Goal: Task Accomplishment & Management: Manage account settings

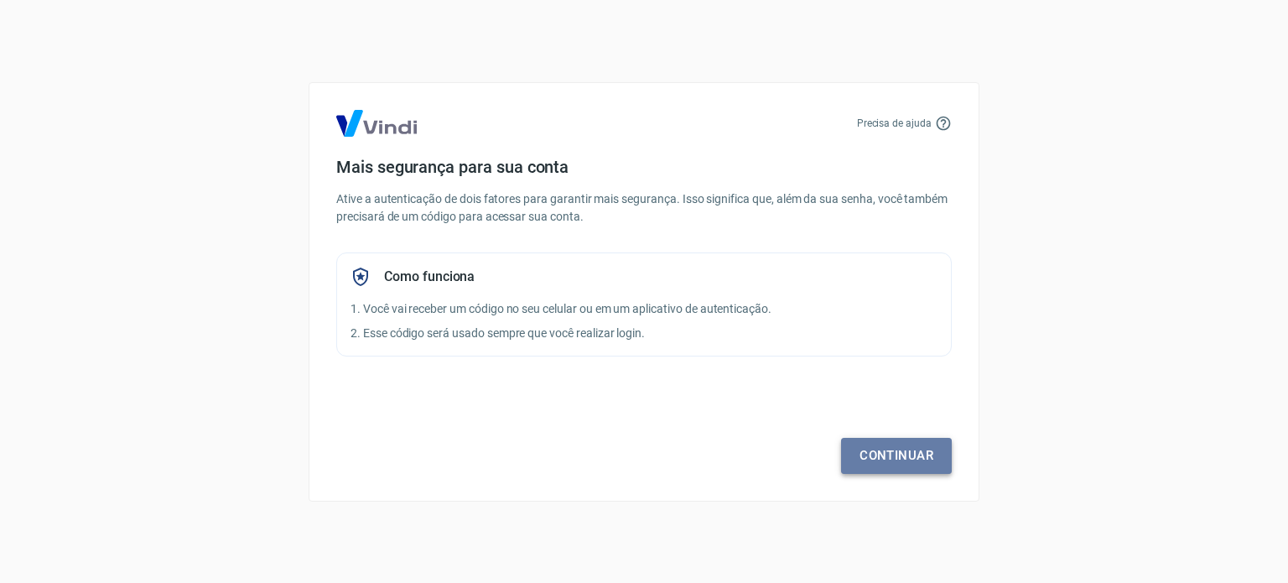
click at [892, 454] on link "Continuar" at bounding box center [896, 455] width 111 height 35
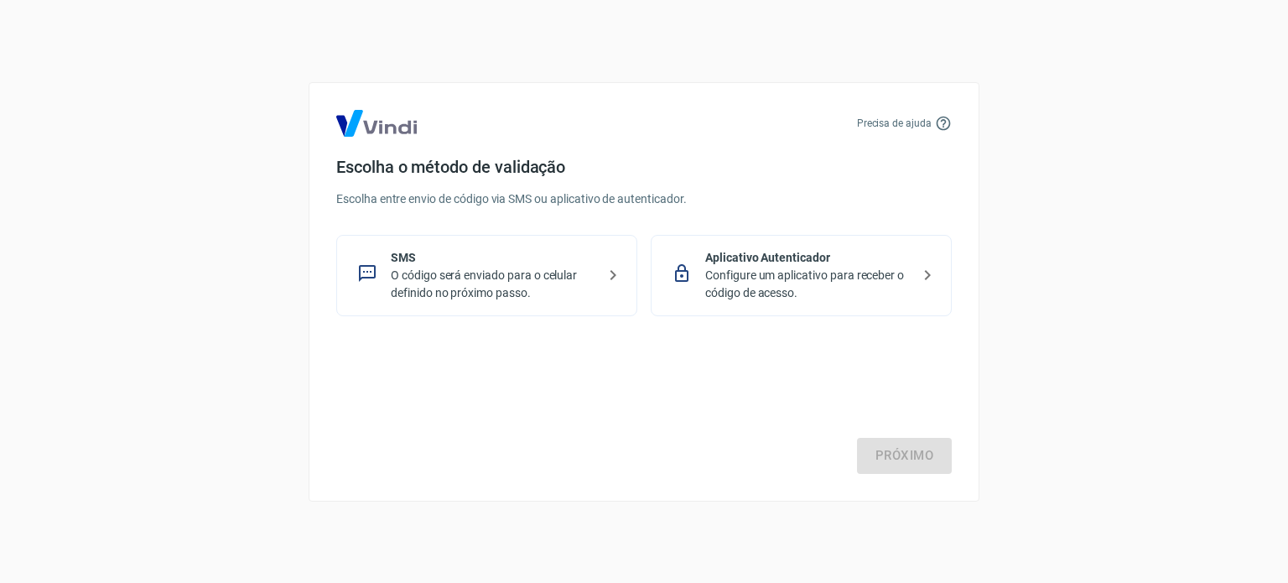
click at [540, 282] on p "O código será enviado para o celular definido no próximo passo." at bounding box center [494, 284] width 206 height 35
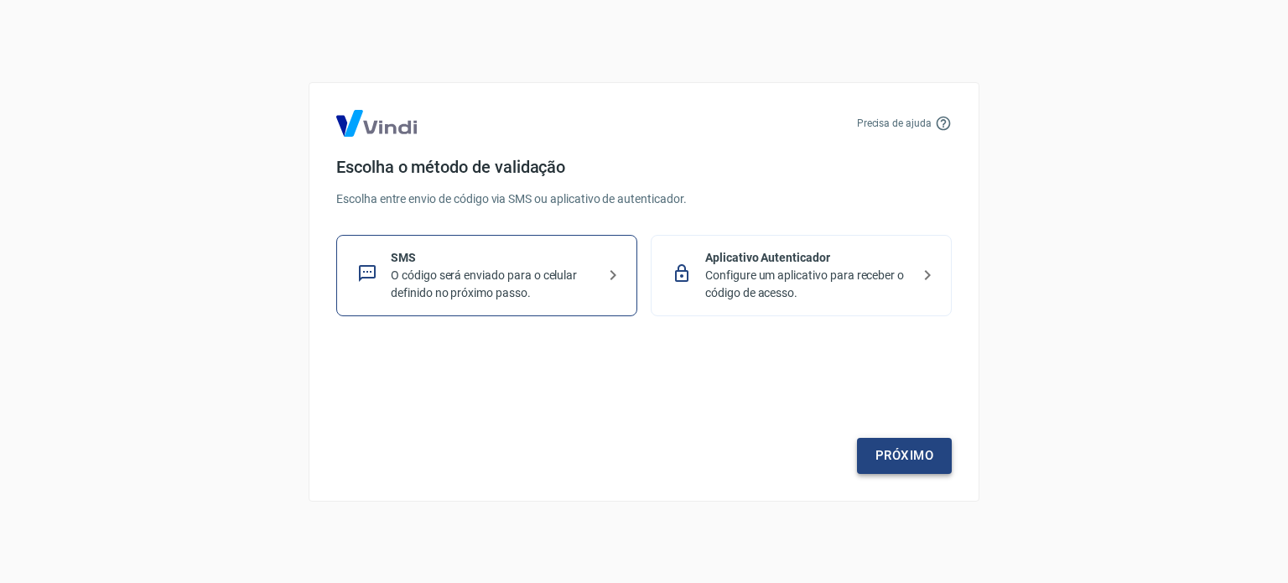
click at [894, 458] on link "Próximo" at bounding box center [904, 455] width 95 height 35
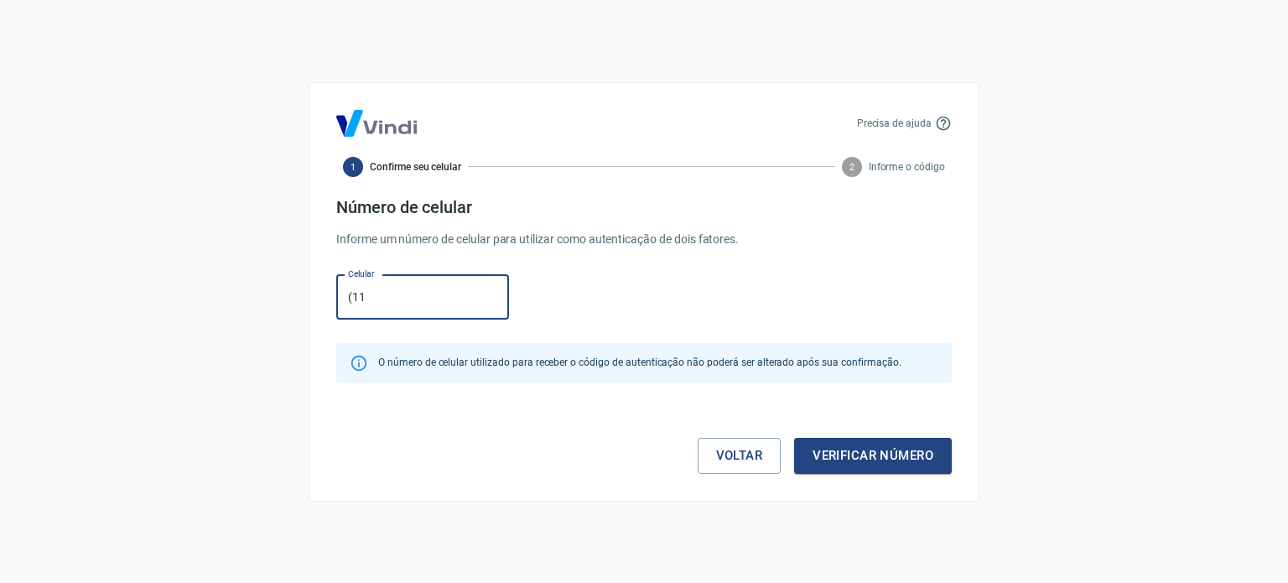
type input "(11) 99629-0607"
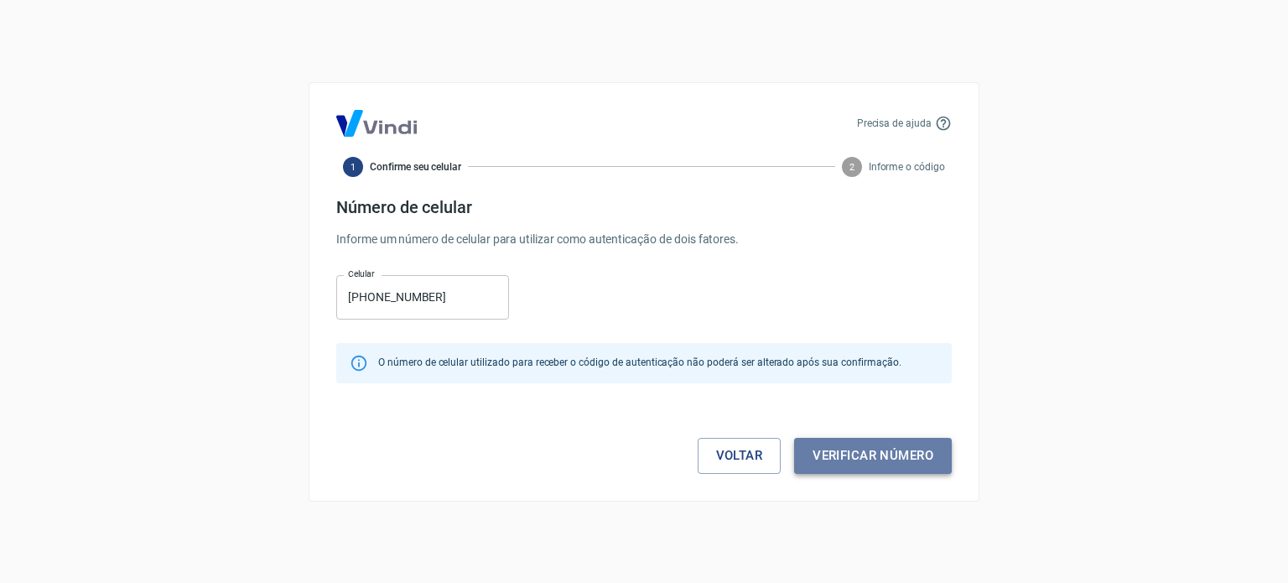
click at [871, 447] on button "Verificar número" at bounding box center [873, 455] width 158 height 35
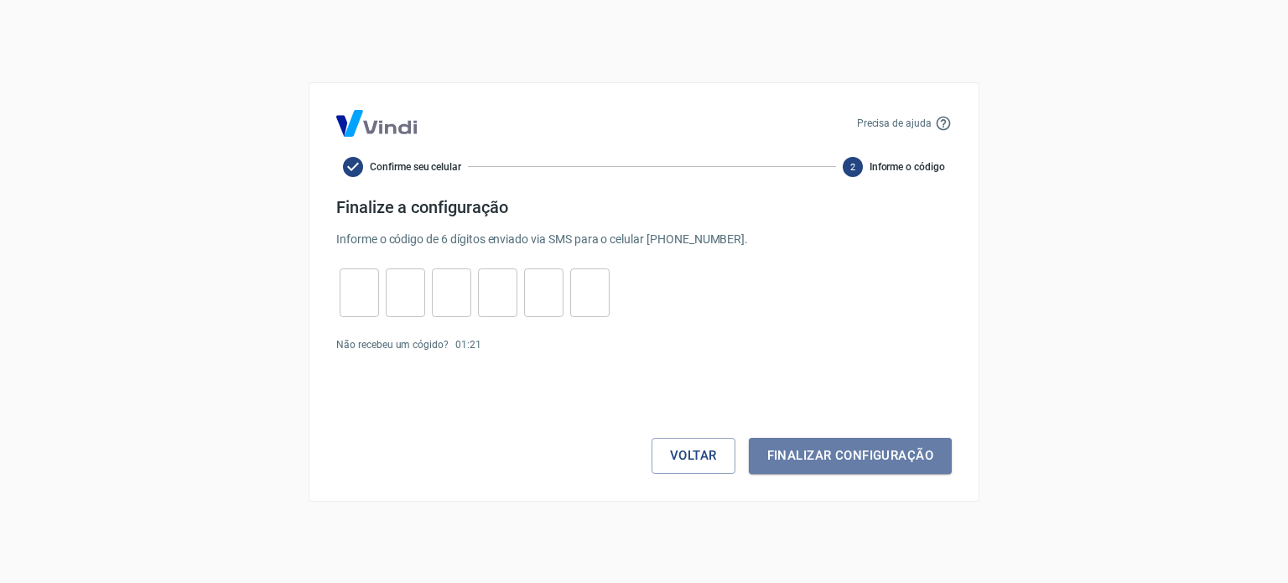
click at [871, 447] on button "Finalizar configuração" at bounding box center [850, 455] width 203 height 35
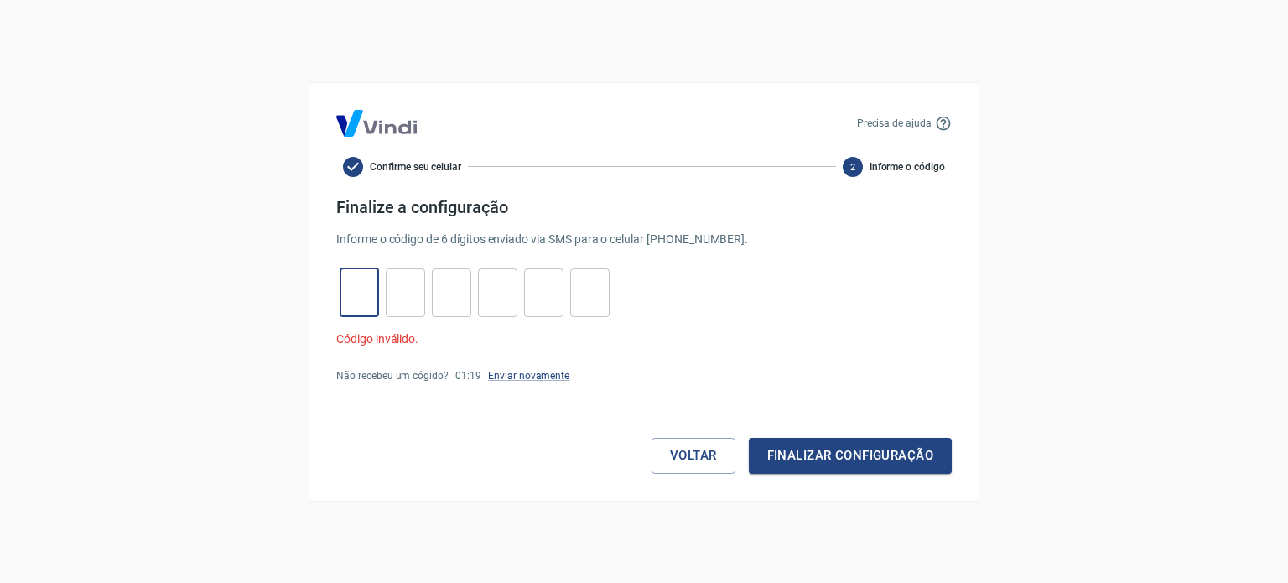
click at [367, 284] on input "tel" at bounding box center [359, 292] width 39 height 36
type input "9"
type input "4"
type input "6"
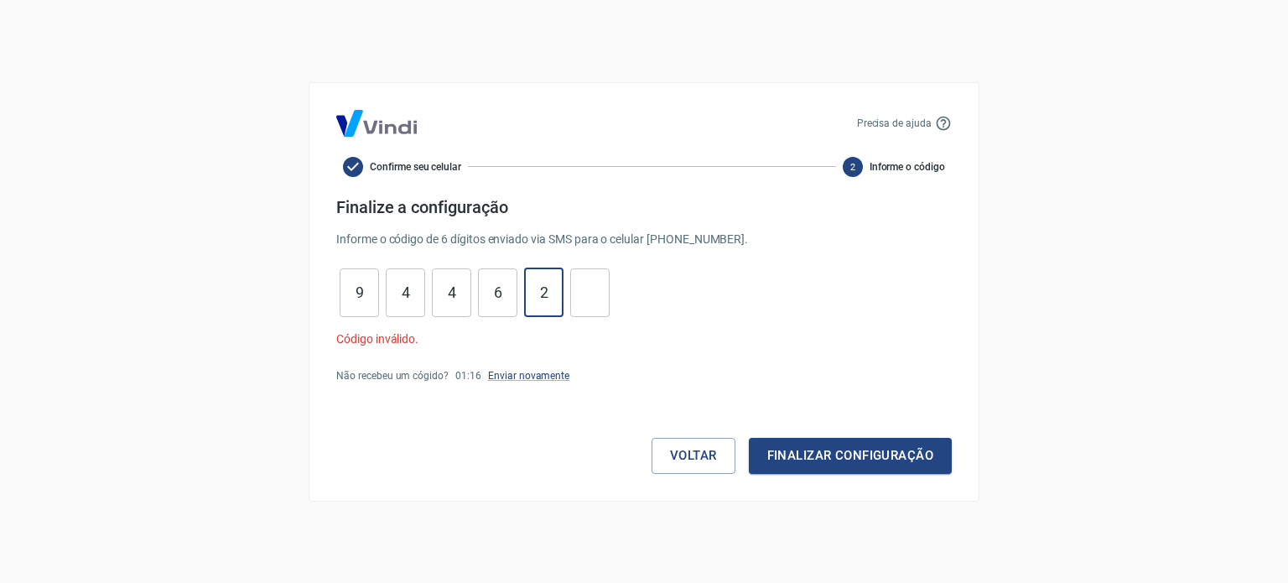
type input "2"
type input "6"
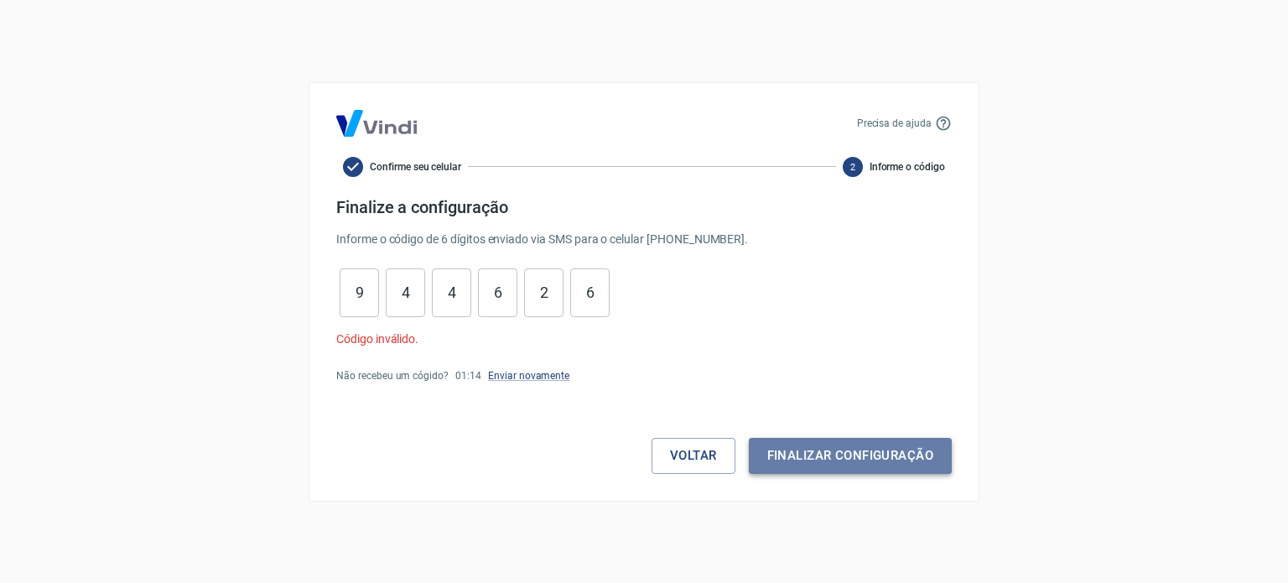
click at [886, 466] on button "Finalizar configuração" at bounding box center [850, 455] width 203 height 35
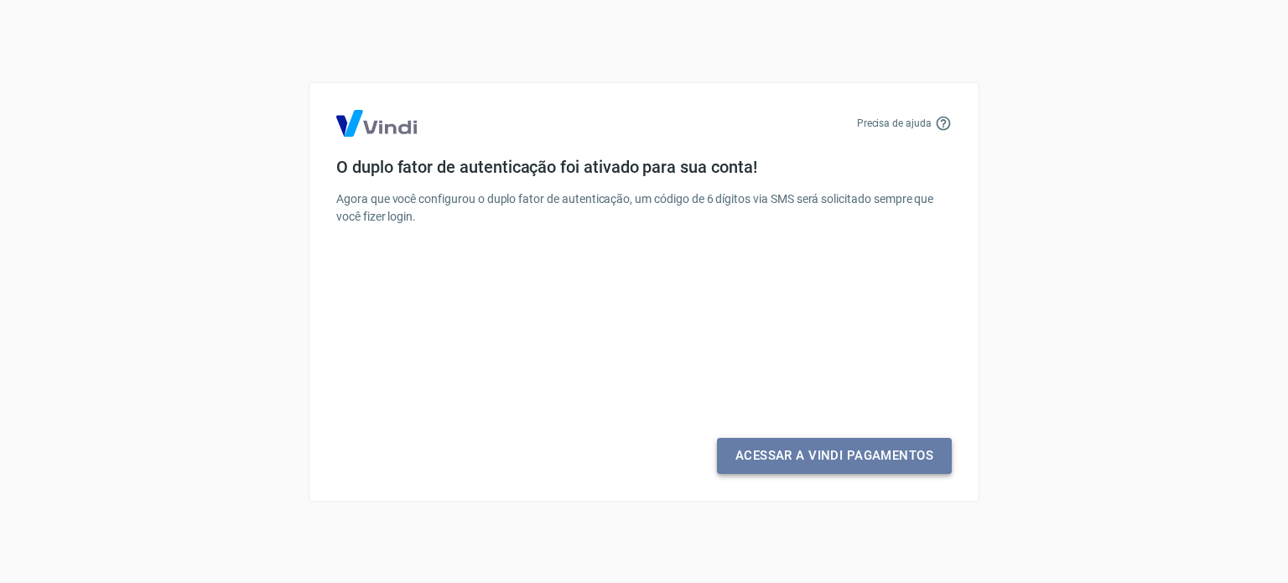
click at [876, 469] on link "Acessar a Vindi Pagamentos" at bounding box center [834, 455] width 235 height 35
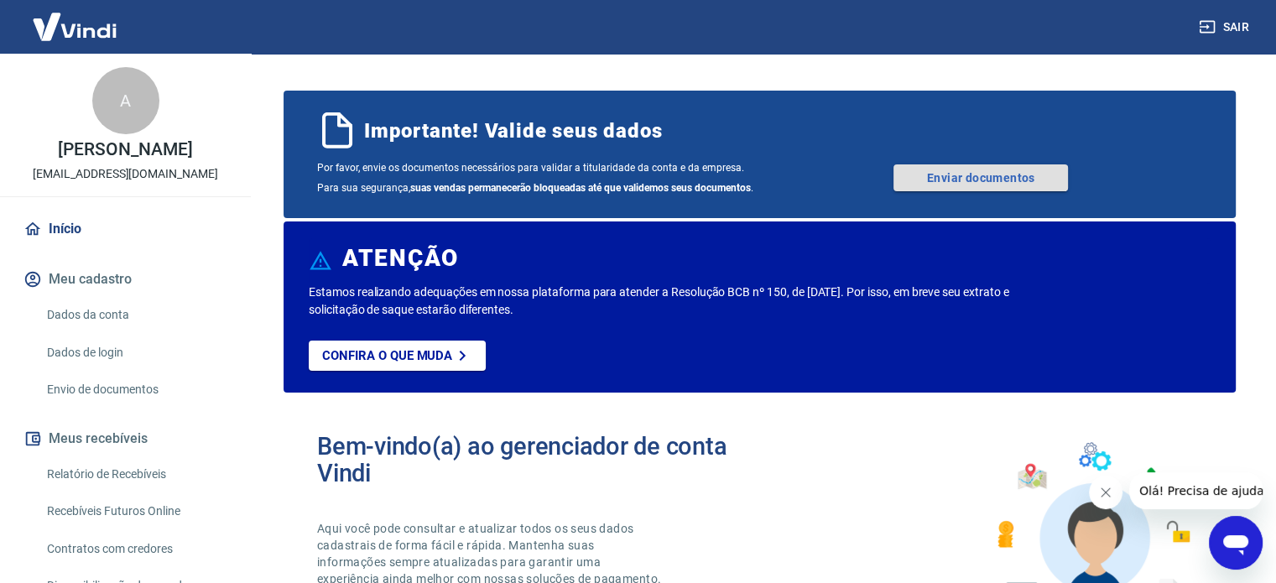
click at [1005, 180] on link "Enviar documentos" at bounding box center [980, 177] width 174 height 27
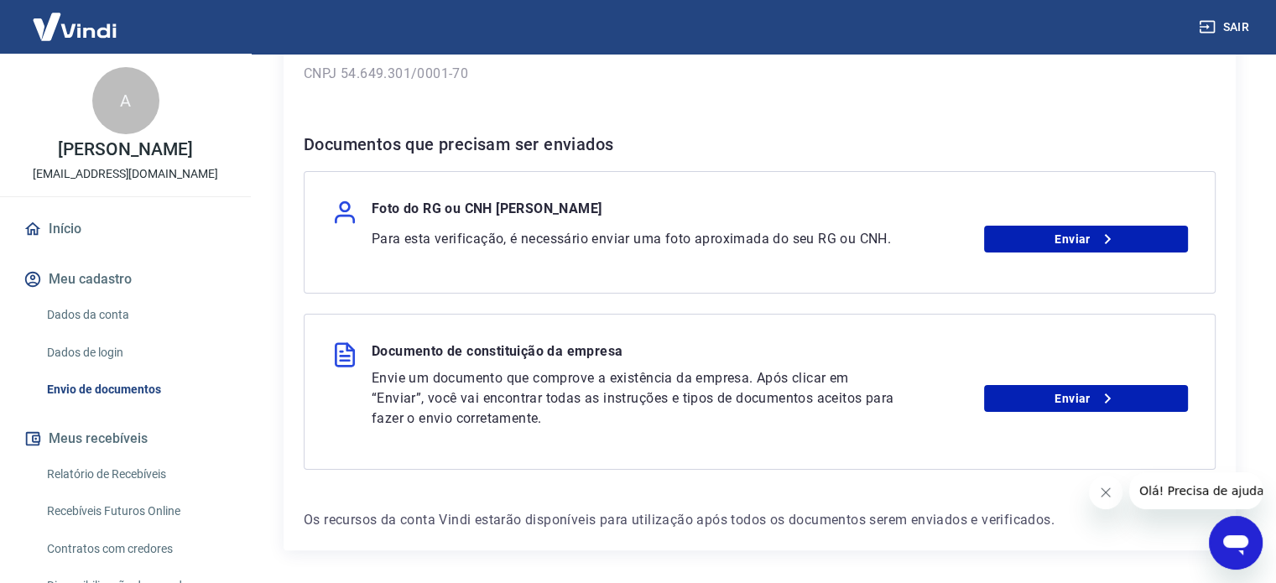
scroll to position [251, 0]
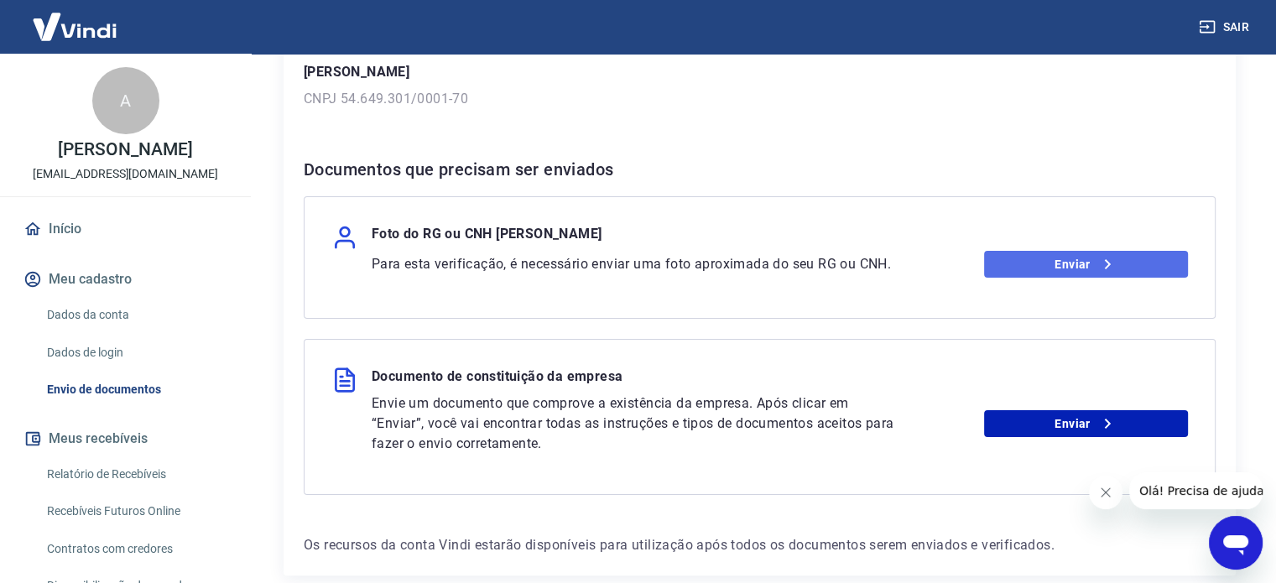
click at [1085, 262] on link "Enviar" at bounding box center [1086, 264] width 204 height 27
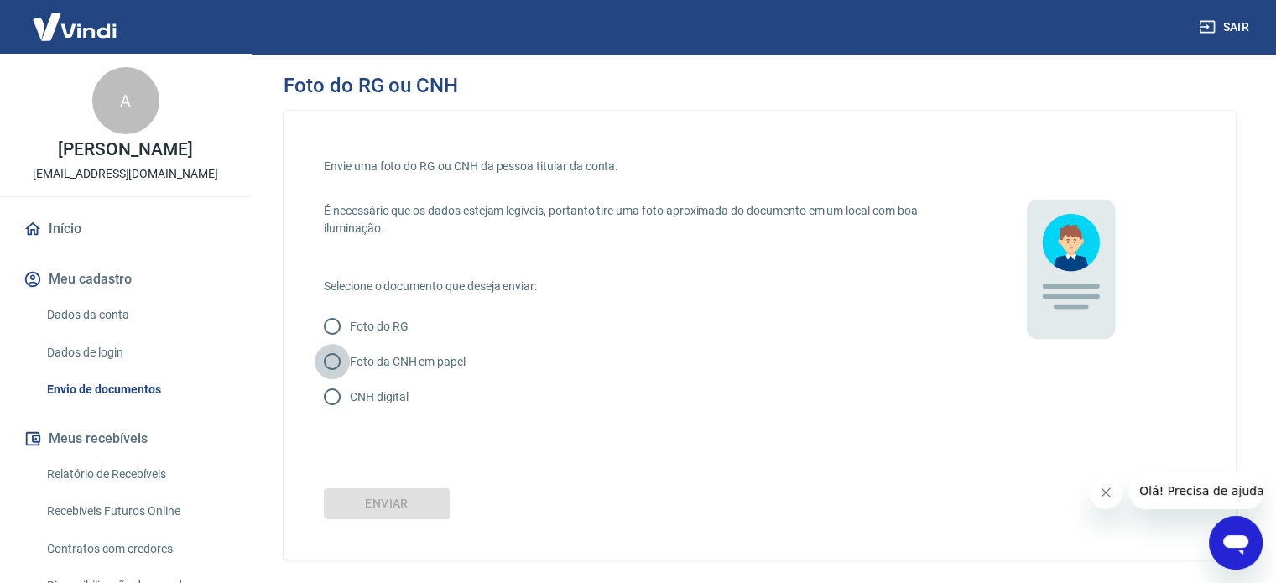
click at [330, 361] on input "Foto da CNH em papel" at bounding box center [332, 361] width 35 height 35
radio input "true"
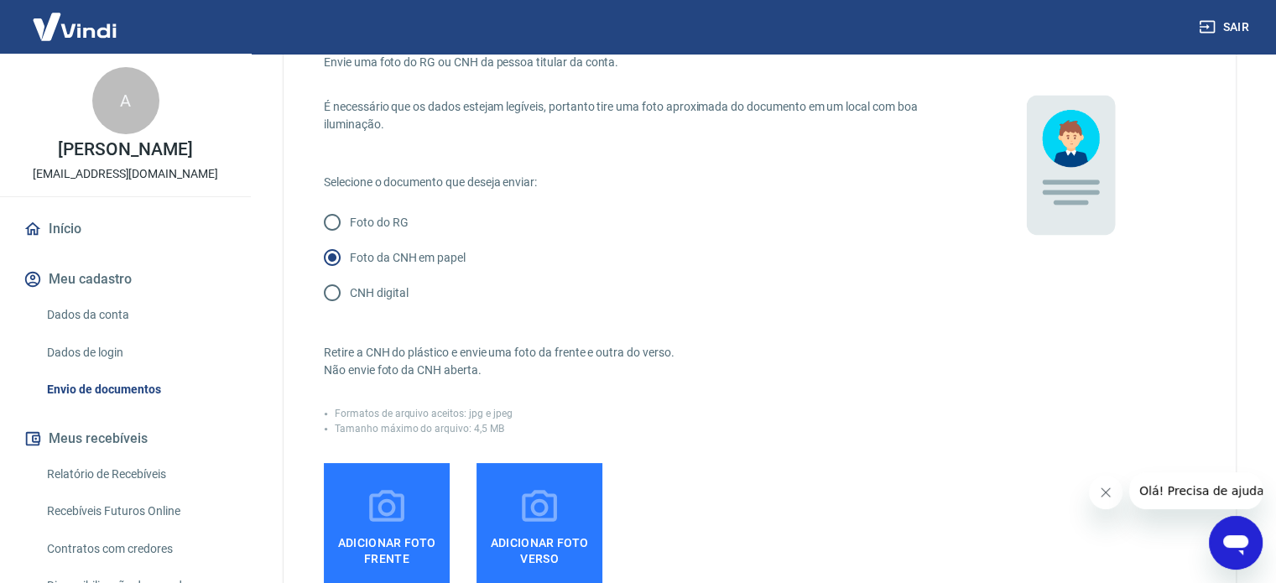
scroll to position [168, 0]
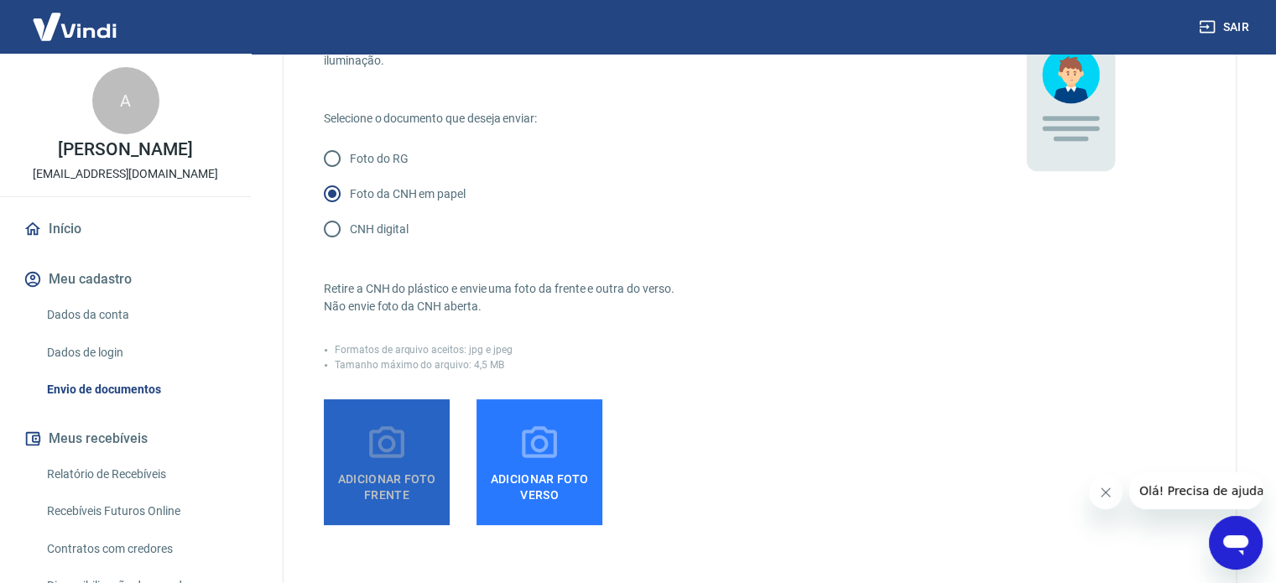
click at [405, 466] on span "Adicionar foto frente" at bounding box center [386, 484] width 112 height 38
click at [0, 0] on input "Adicionar foto frente" at bounding box center [0, 0] width 0 height 0
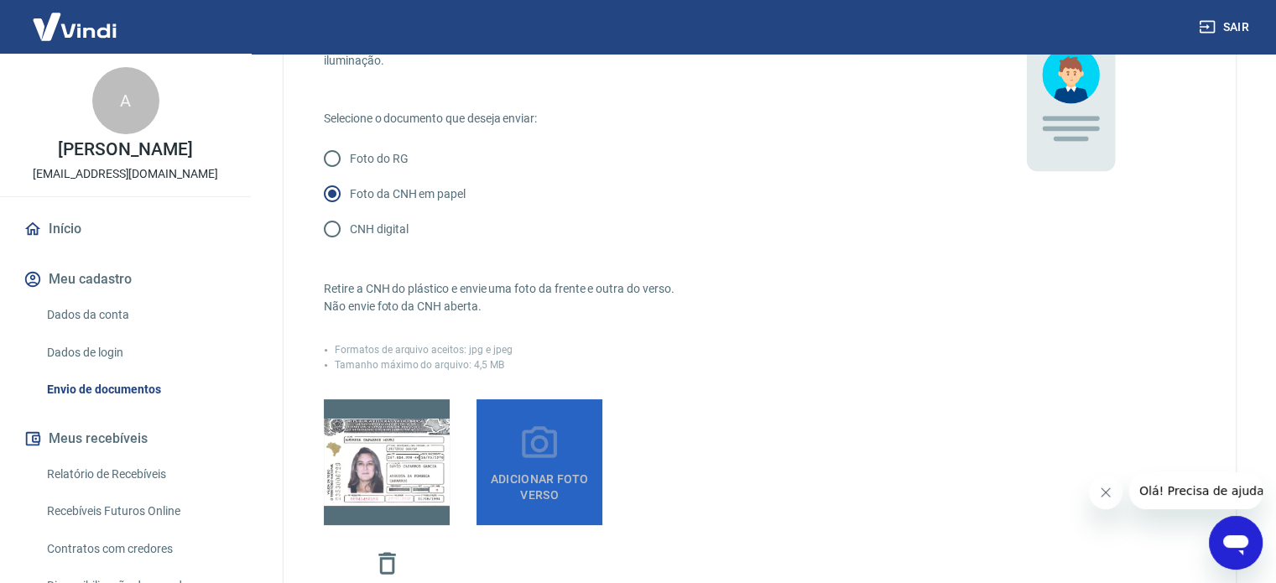
click at [560, 468] on span "Adicionar foto verso" at bounding box center [539, 484] width 112 height 38
click at [0, 0] on input "Adicionar foto verso" at bounding box center [0, 0] width 0 height 0
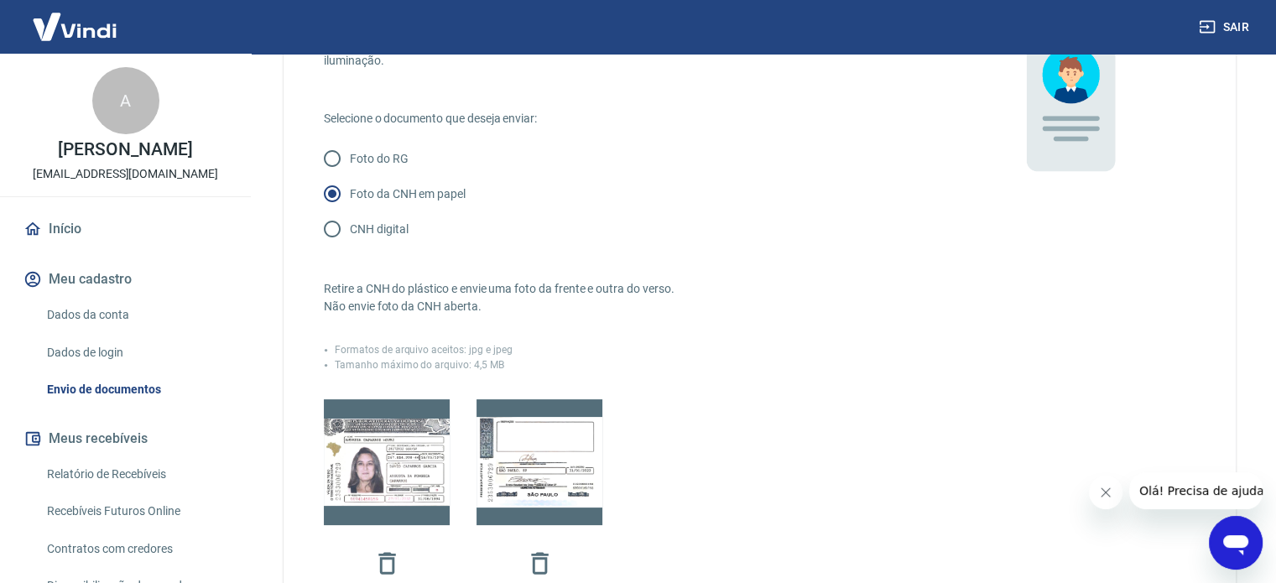
scroll to position [419, 0]
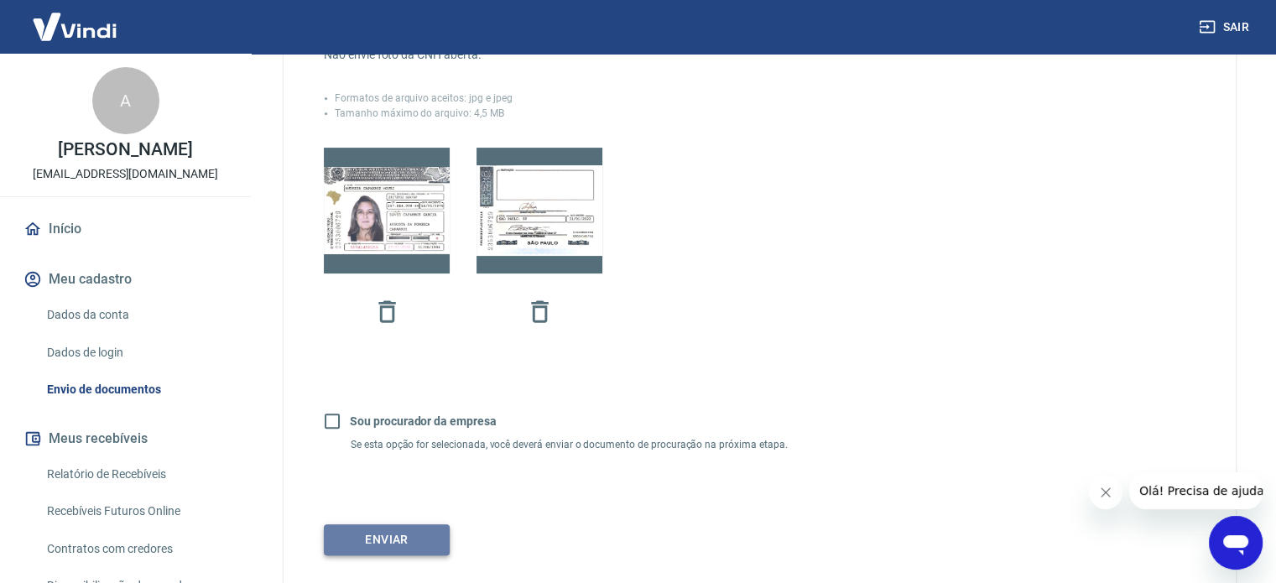
click at [396, 535] on button "Enviar" at bounding box center [387, 539] width 126 height 31
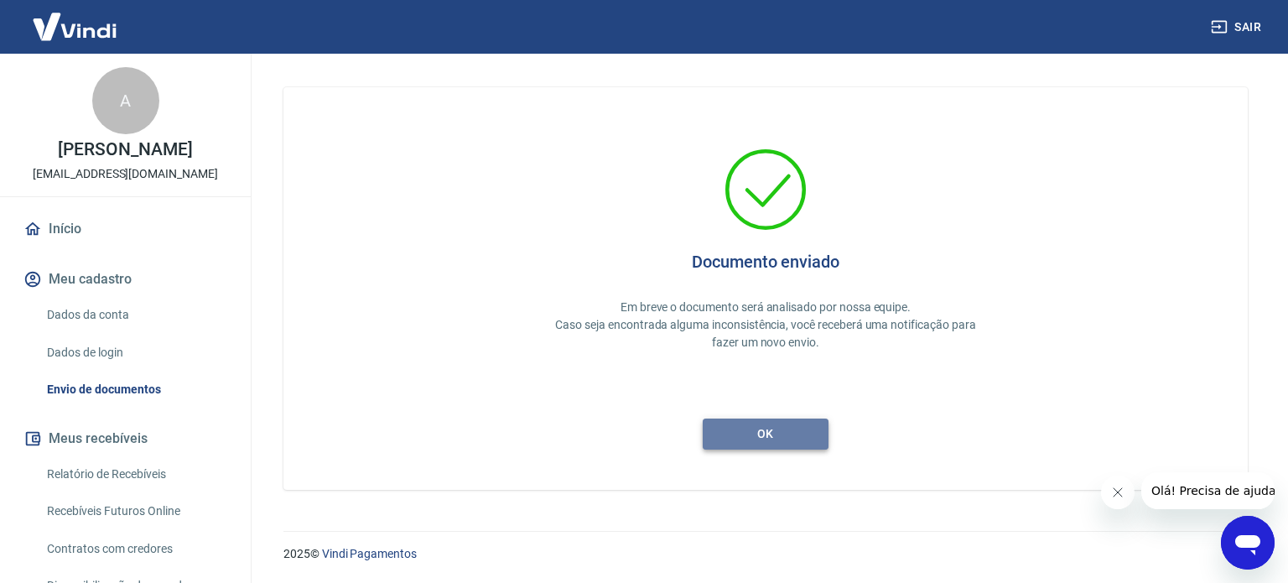
click at [795, 435] on button "ok" at bounding box center [766, 434] width 126 height 31
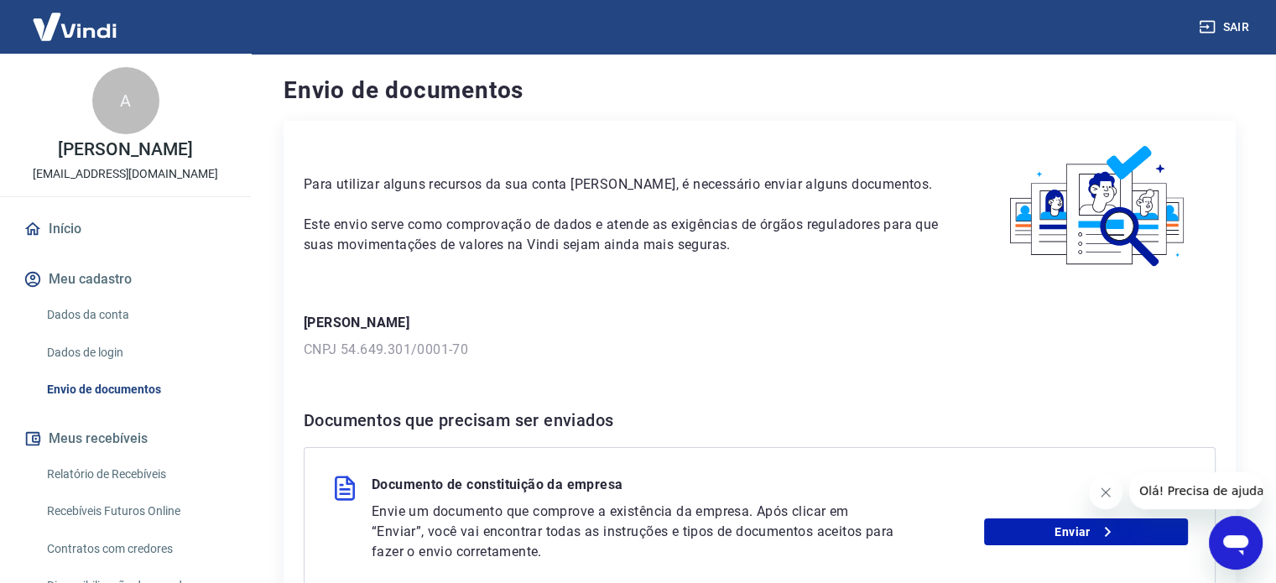
scroll to position [84, 0]
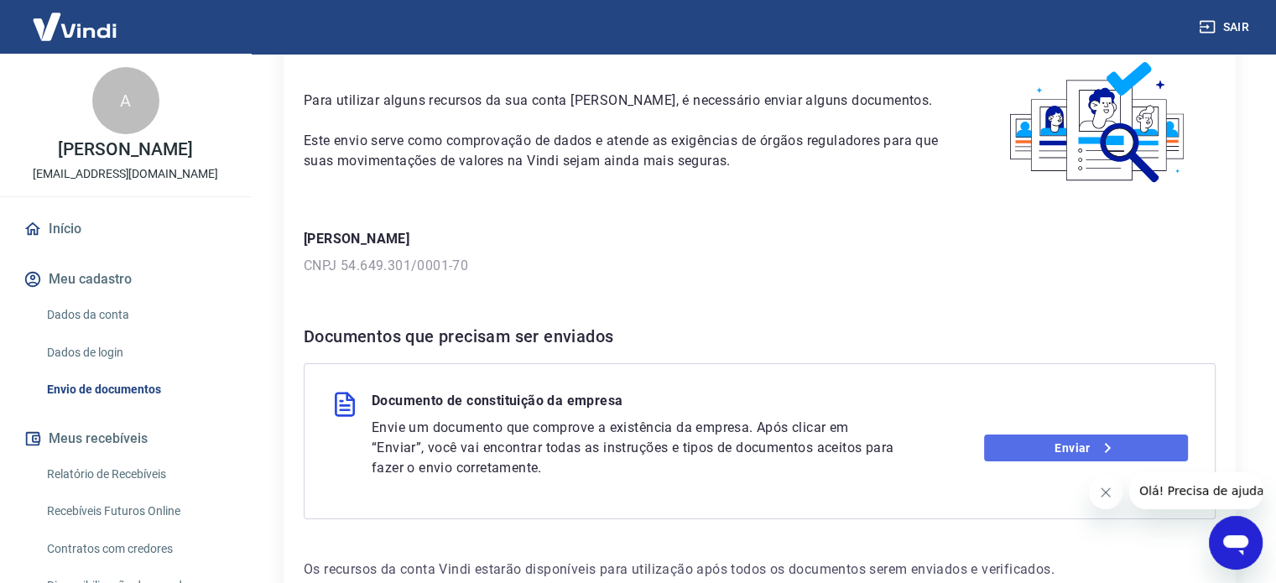
click at [1022, 446] on link "Enviar" at bounding box center [1086, 447] width 204 height 27
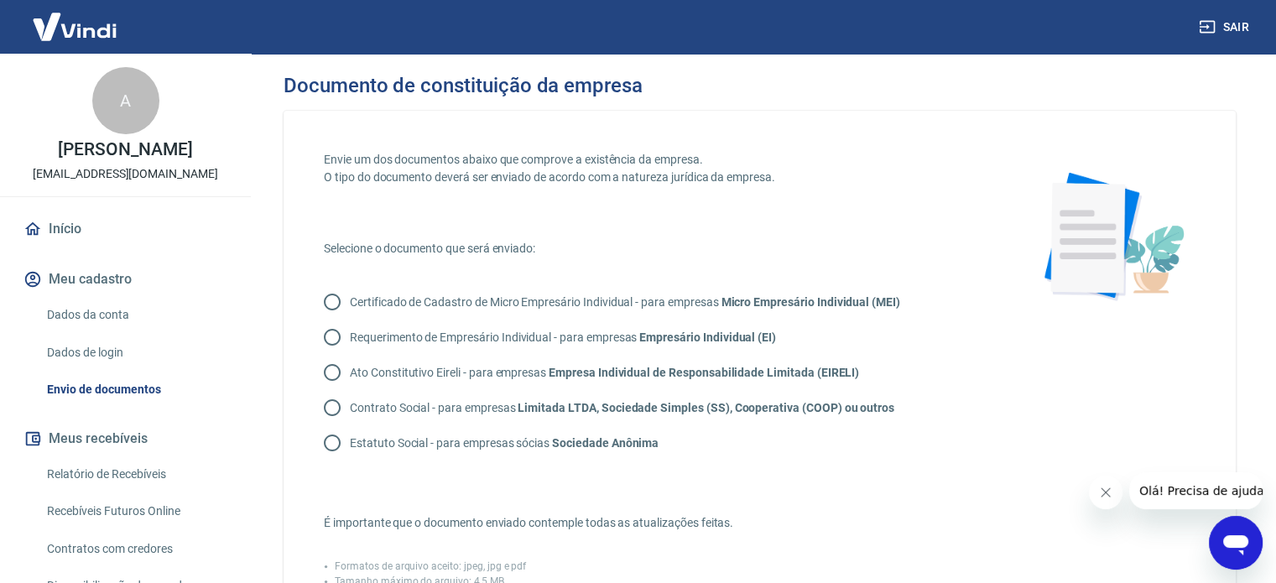
click at [332, 407] on input "Contrato Social - para empresas Limitada LTDA, Sociedade Simples (SS), Cooperat…" at bounding box center [332, 407] width 35 height 35
radio input "true"
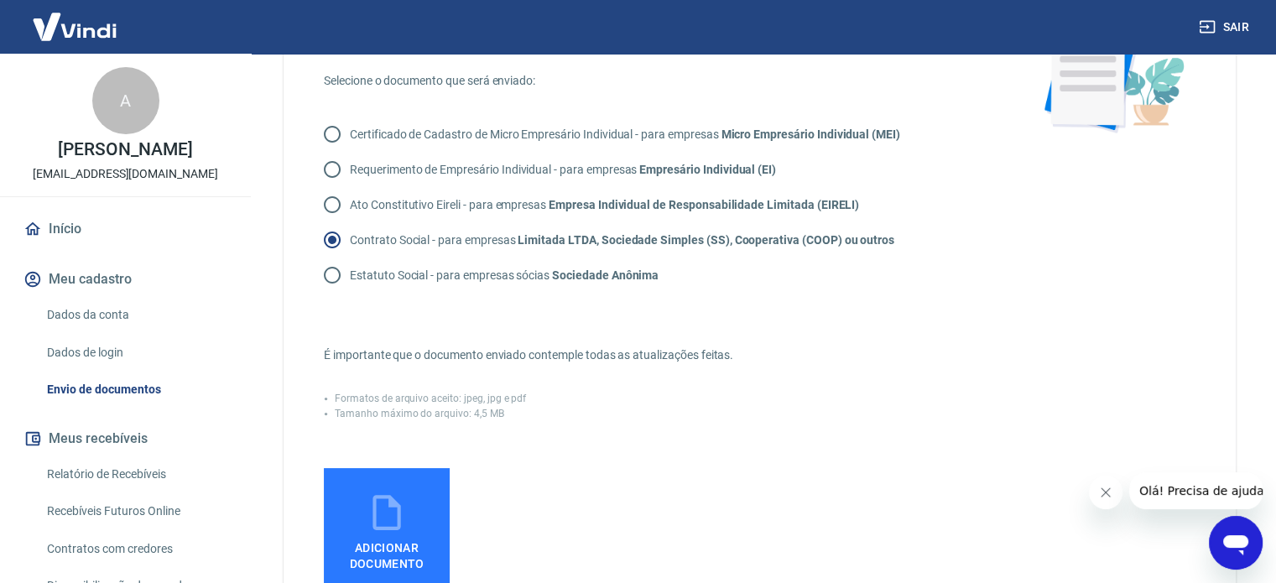
scroll to position [252, 0]
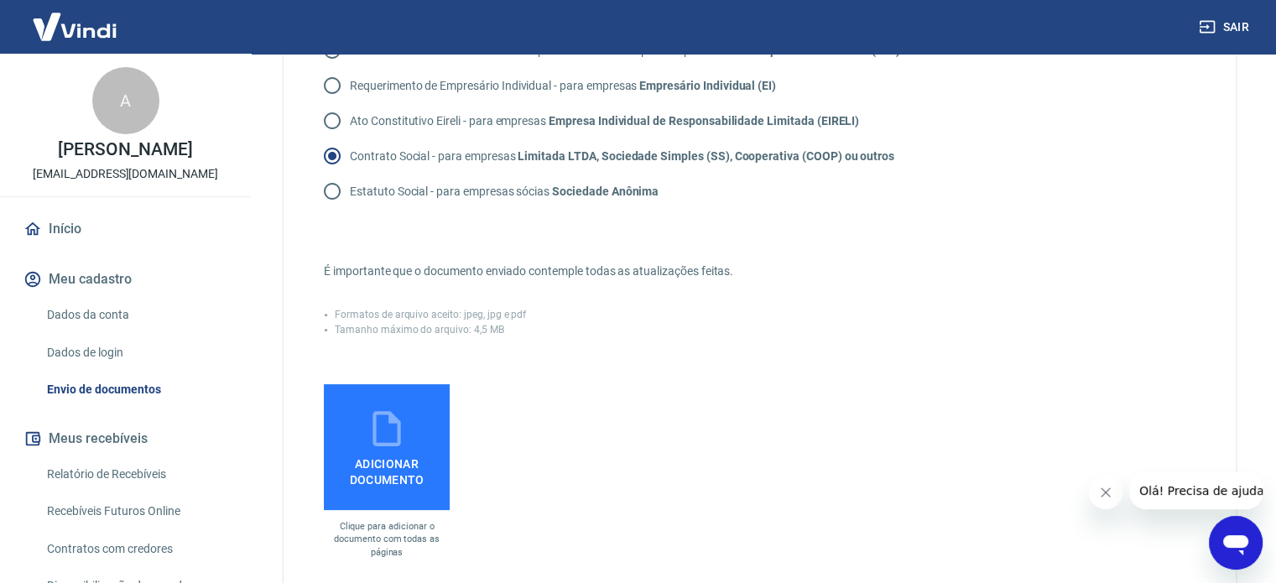
click at [384, 450] on span "Adicionar documento" at bounding box center [386, 469] width 112 height 38
click at [0, 0] on input "Adicionar documento" at bounding box center [0, 0] width 0 height 0
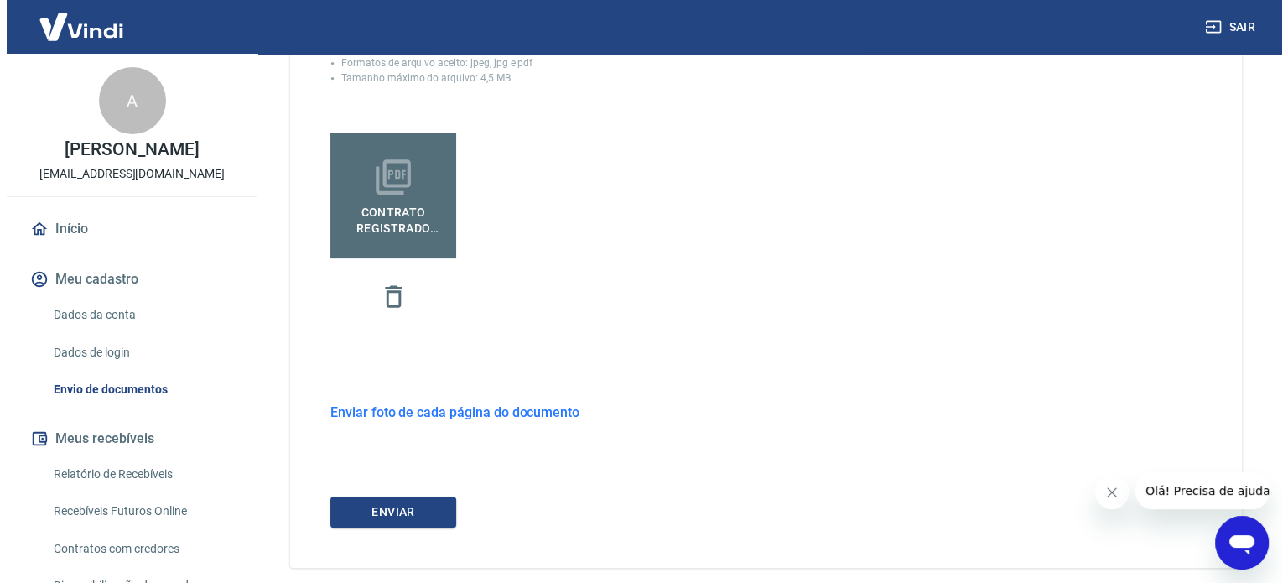
scroll to position [580, 0]
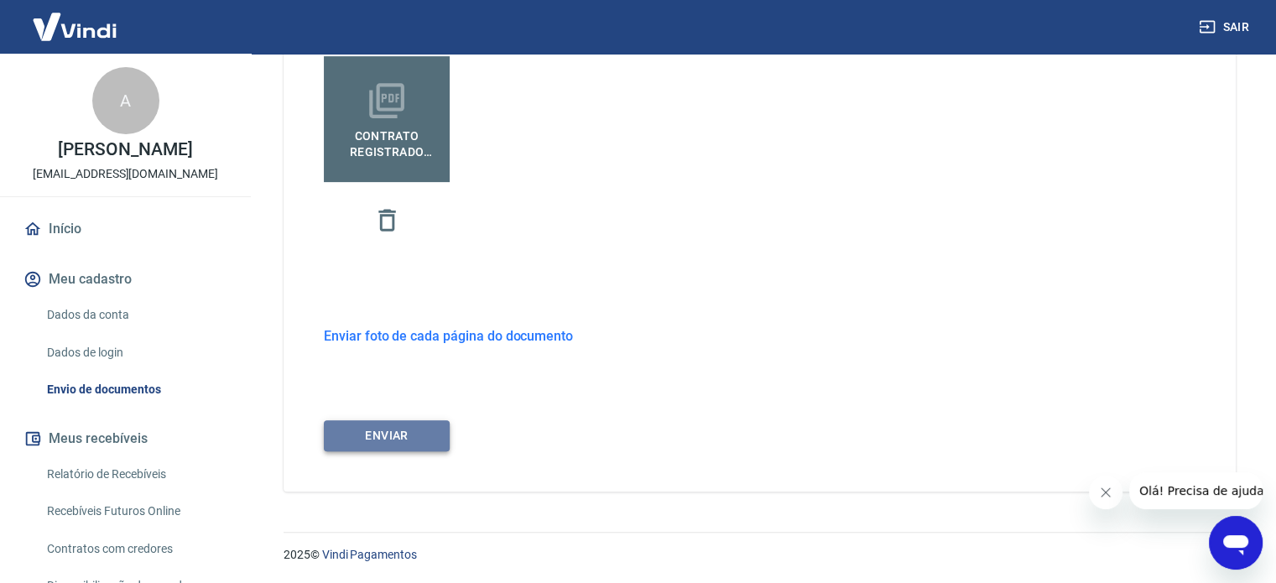
click at [403, 435] on button "ENVIAR" at bounding box center [387, 435] width 126 height 31
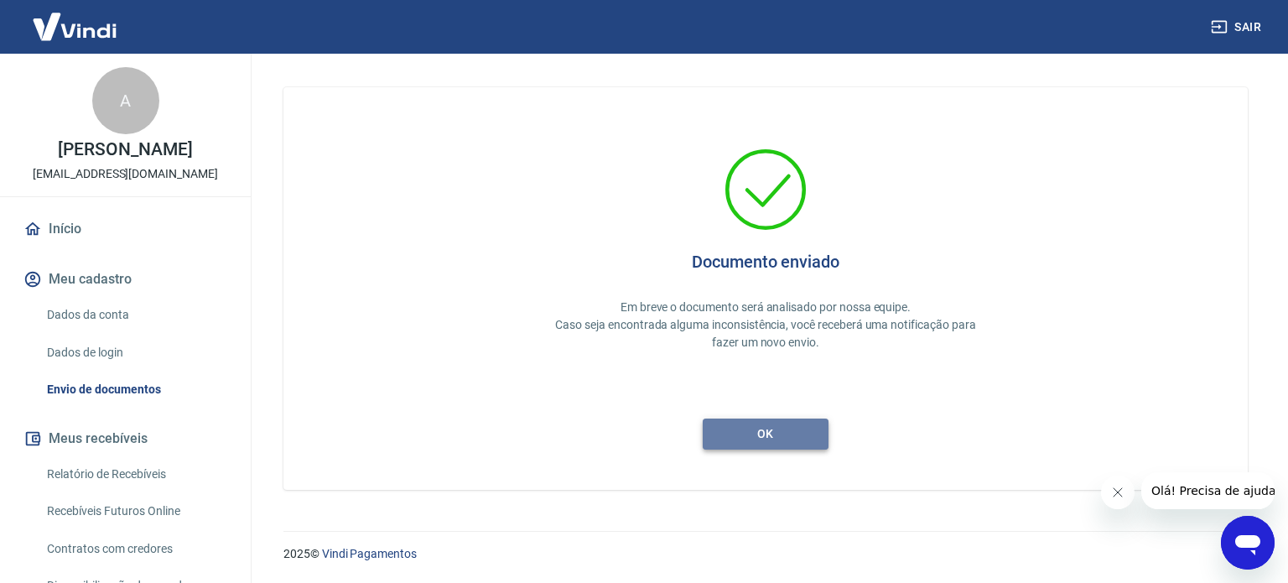
click at [771, 434] on button "ok" at bounding box center [766, 434] width 126 height 31
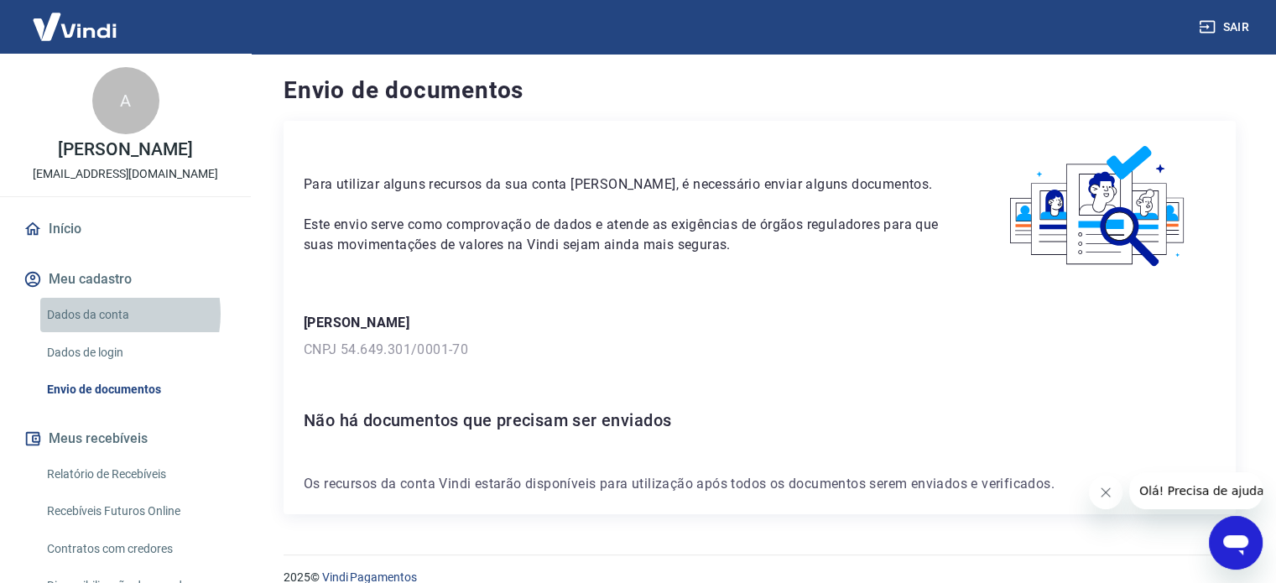
click at [107, 314] on link "Dados da conta" at bounding box center [135, 315] width 190 height 34
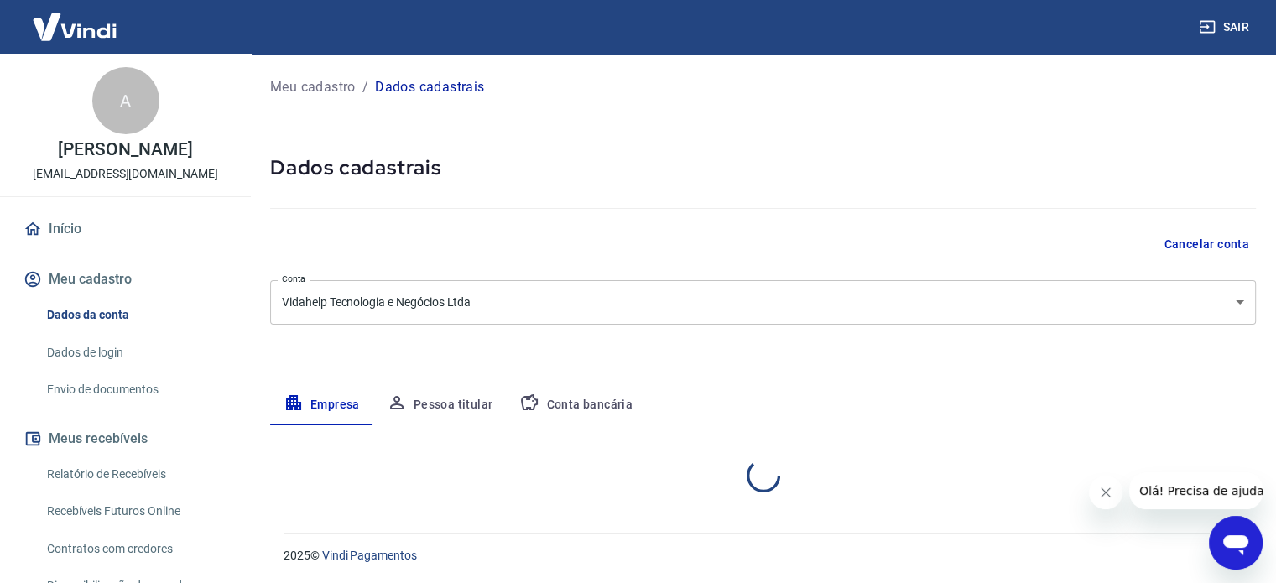
select select "SP"
select select "business"
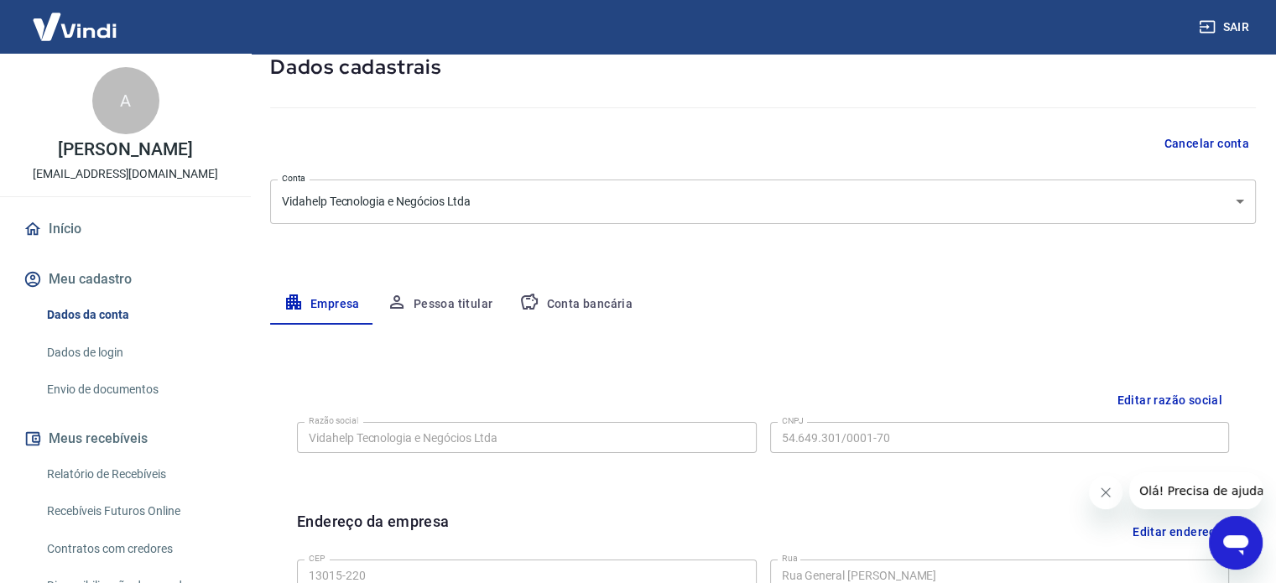
scroll to position [84, 0]
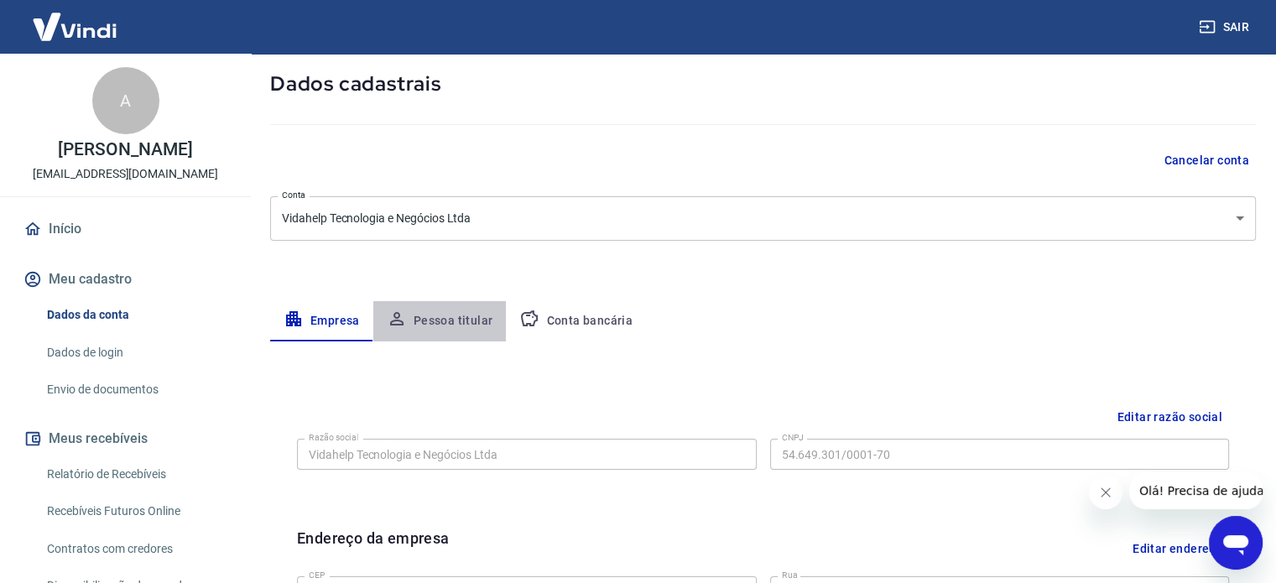
click at [440, 320] on button "Pessoa titular" at bounding box center [439, 321] width 133 height 40
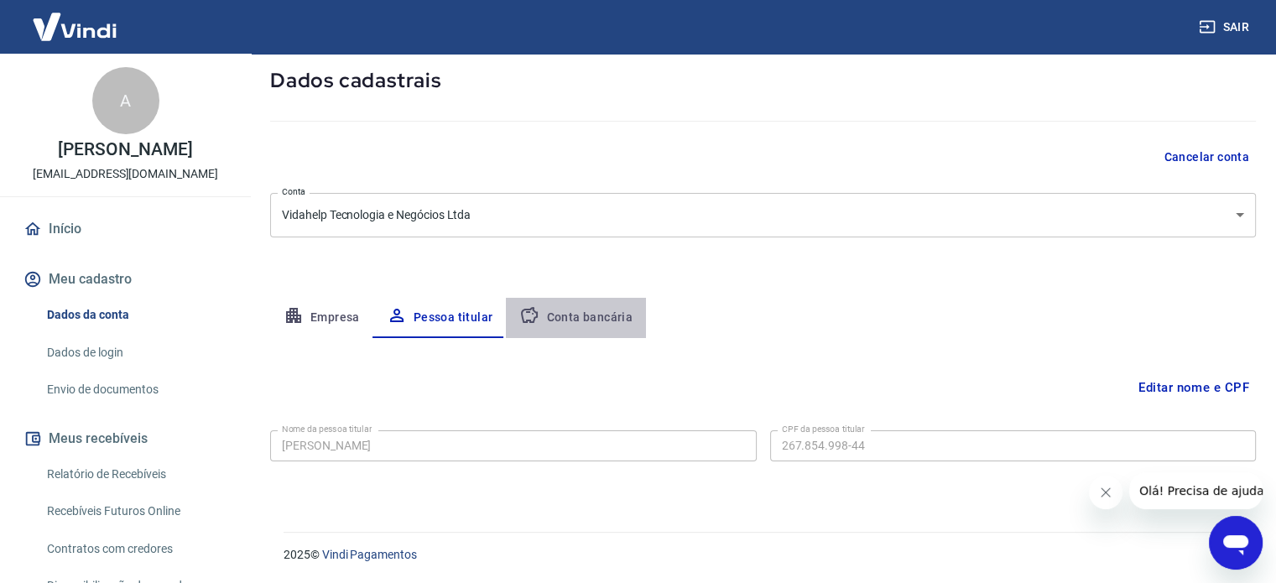
click at [617, 311] on button "Conta bancária" at bounding box center [576, 318] width 140 height 40
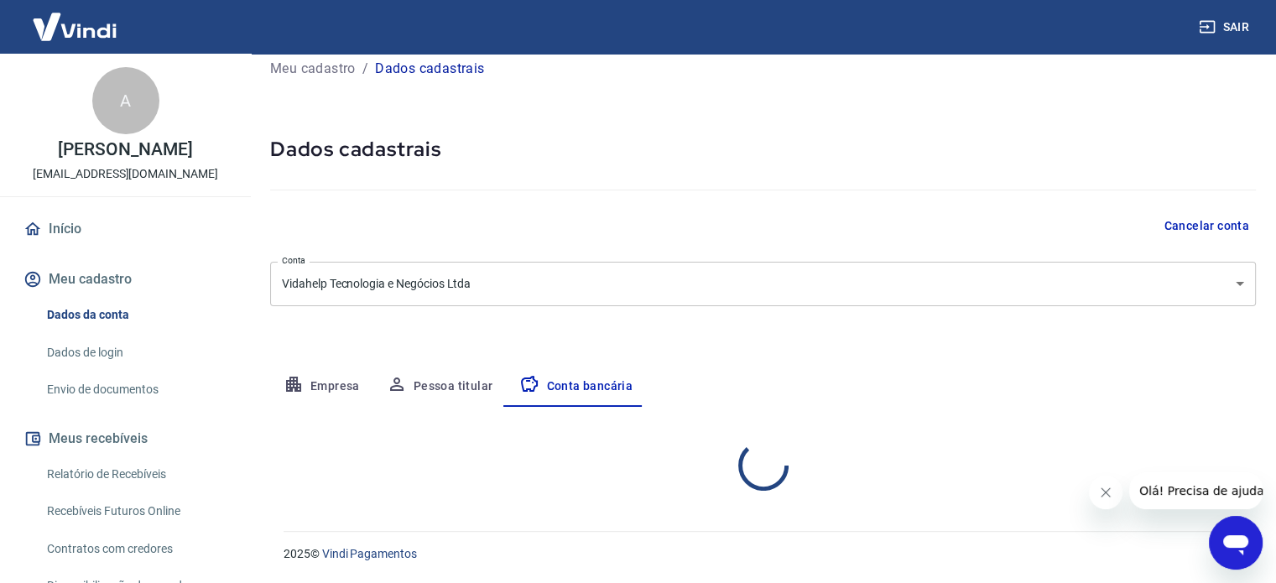
select select "1"
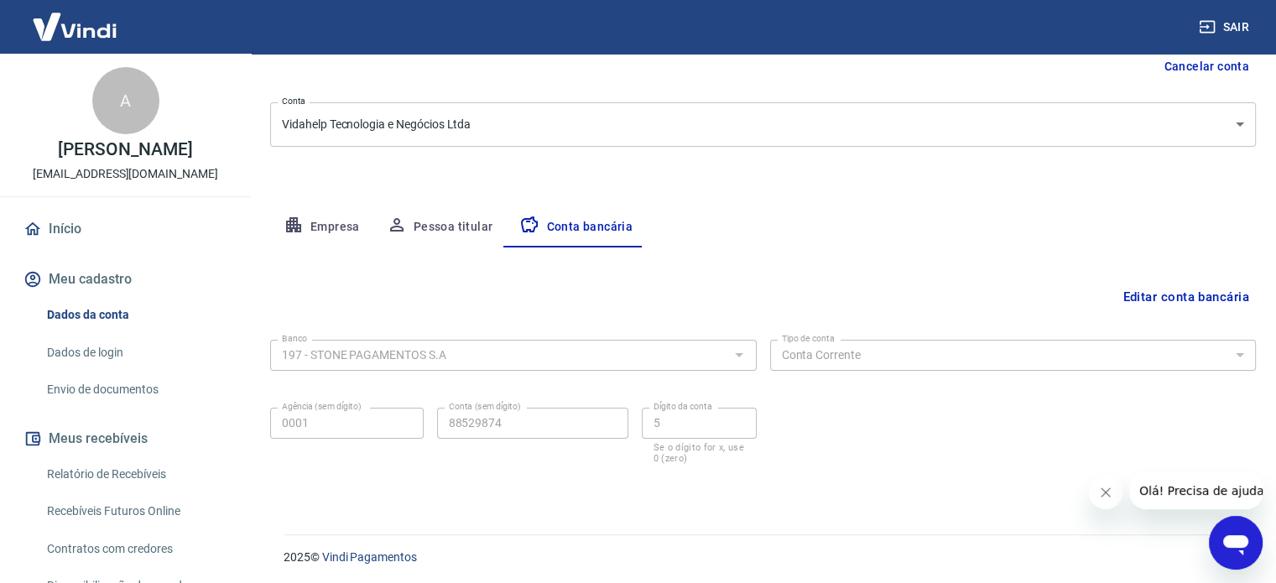
scroll to position [180, 0]
click at [100, 354] on link "Dados de login" at bounding box center [135, 353] width 190 height 34
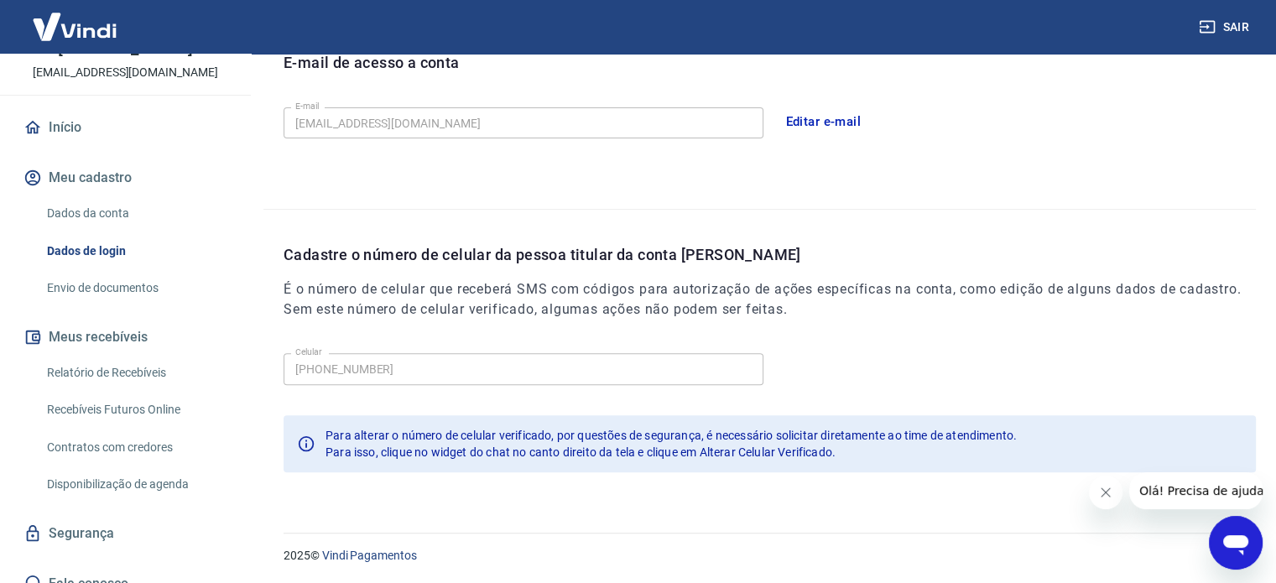
scroll to position [120, 0]
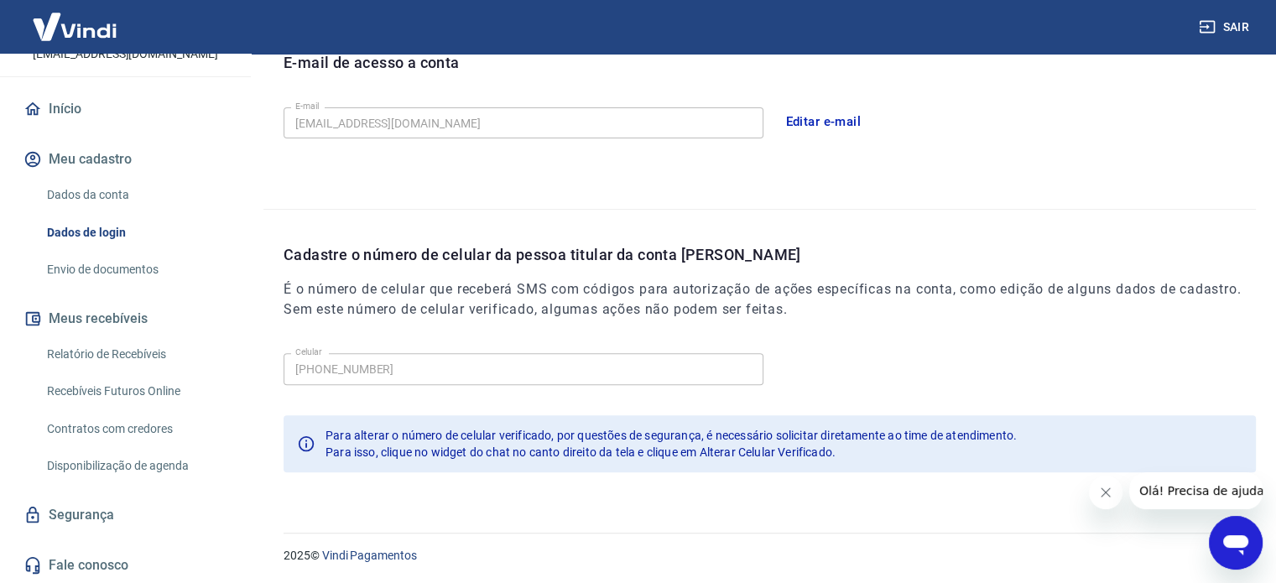
click at [127, 392] on link "Recebíveis Futuros Online" at bounding box center [135, 391] width 190 height 34
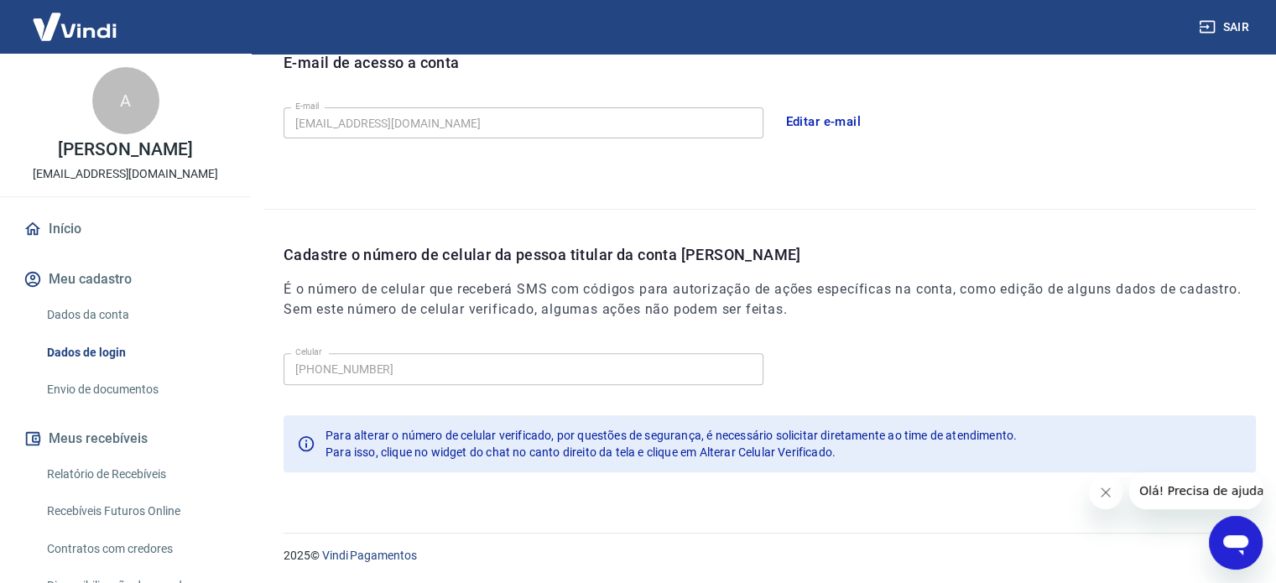
scroll to position [154, 0]
